Goal: Navigation & Orientation: Find specific page/section

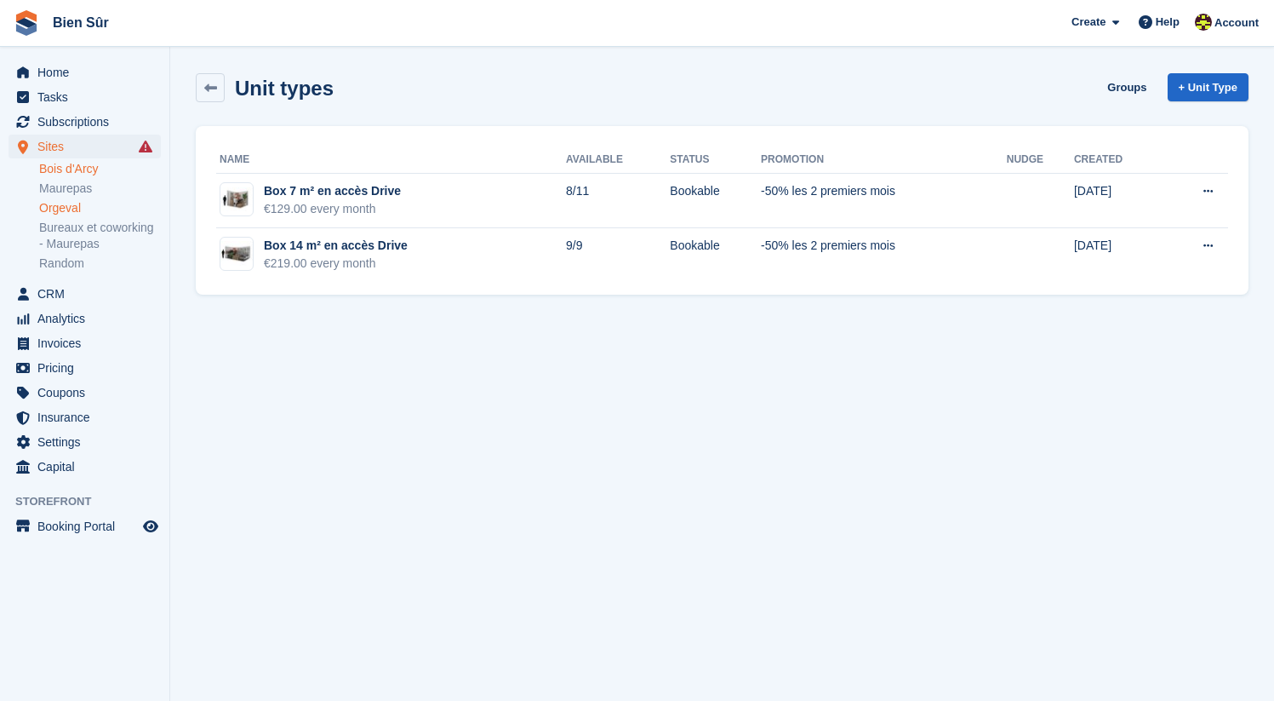
click at [65, 173] on link "Bois d'Arcy" at bounding box center [100, 169] width 122 height 16
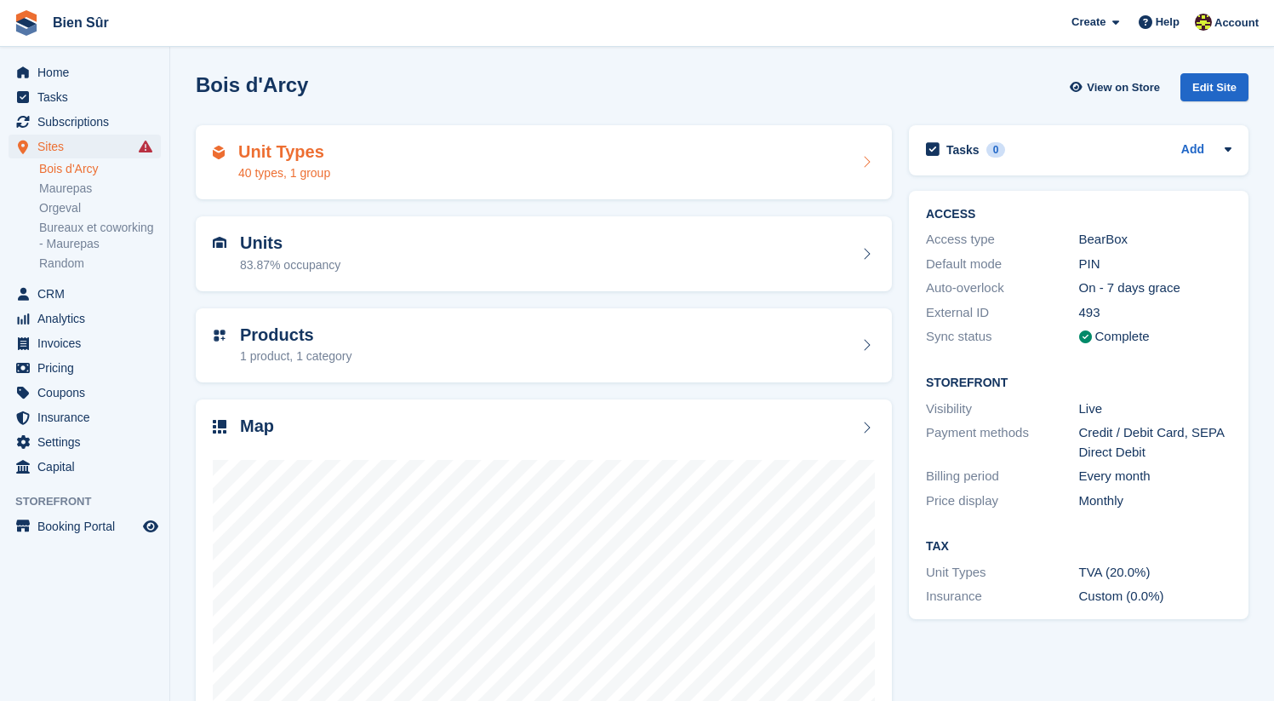
click at [410, 173] on div "Unit Types 40 types, 1 group" at bounding box center [544, 162] width 662 height 41
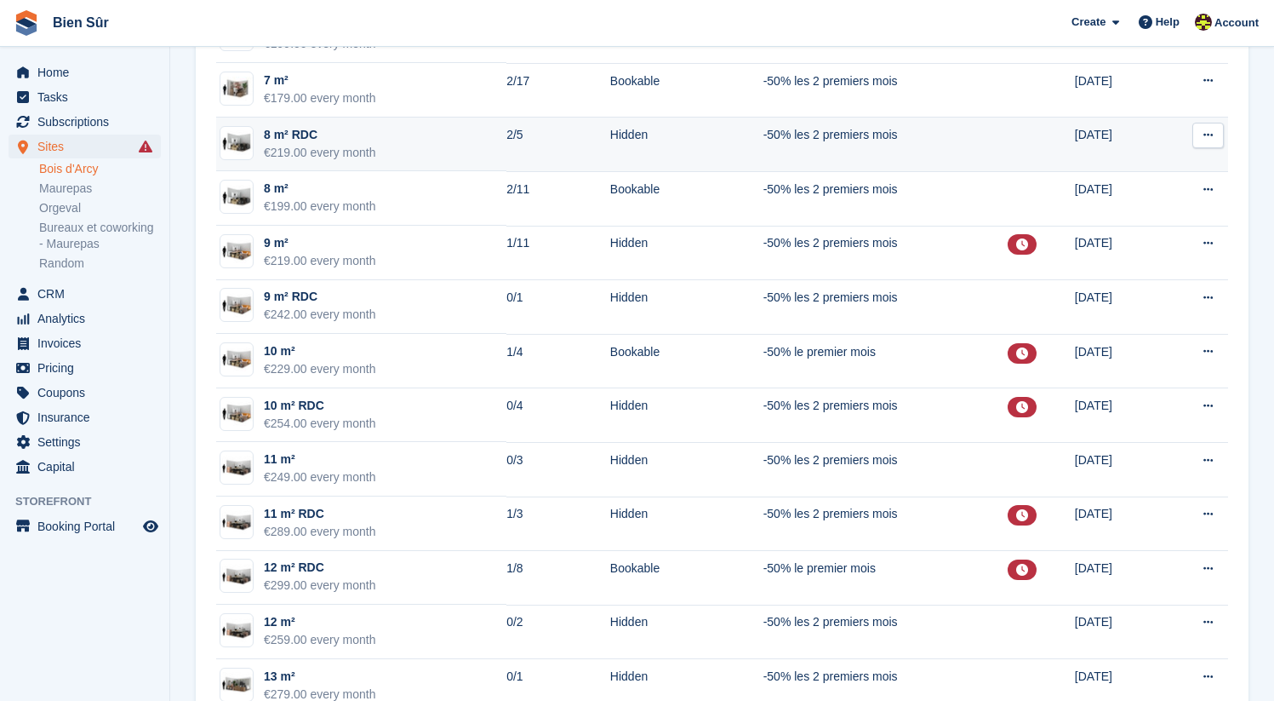
scroll to position [1162, 0]
